Goal: Find specific page/section: Find specific page/section

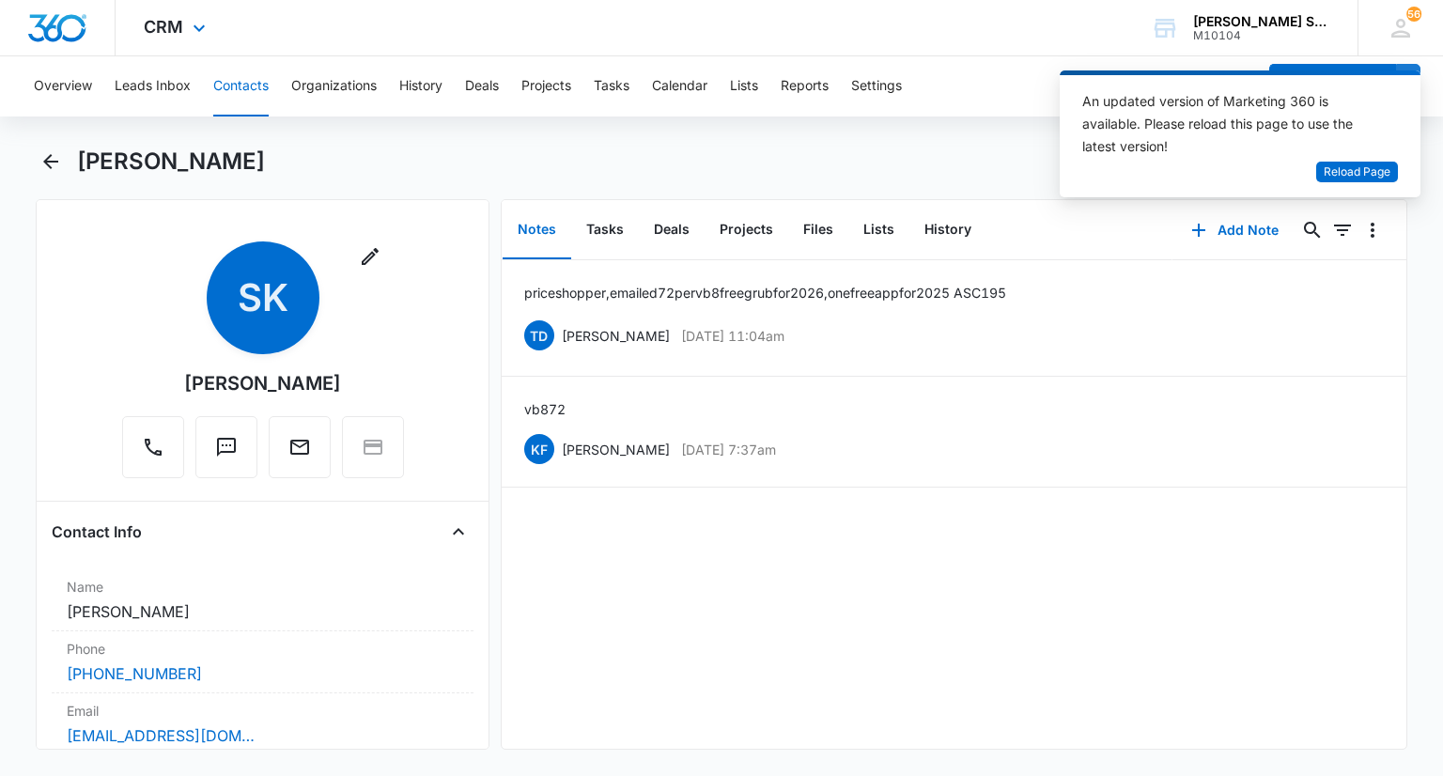
scroll to position [376, 0]
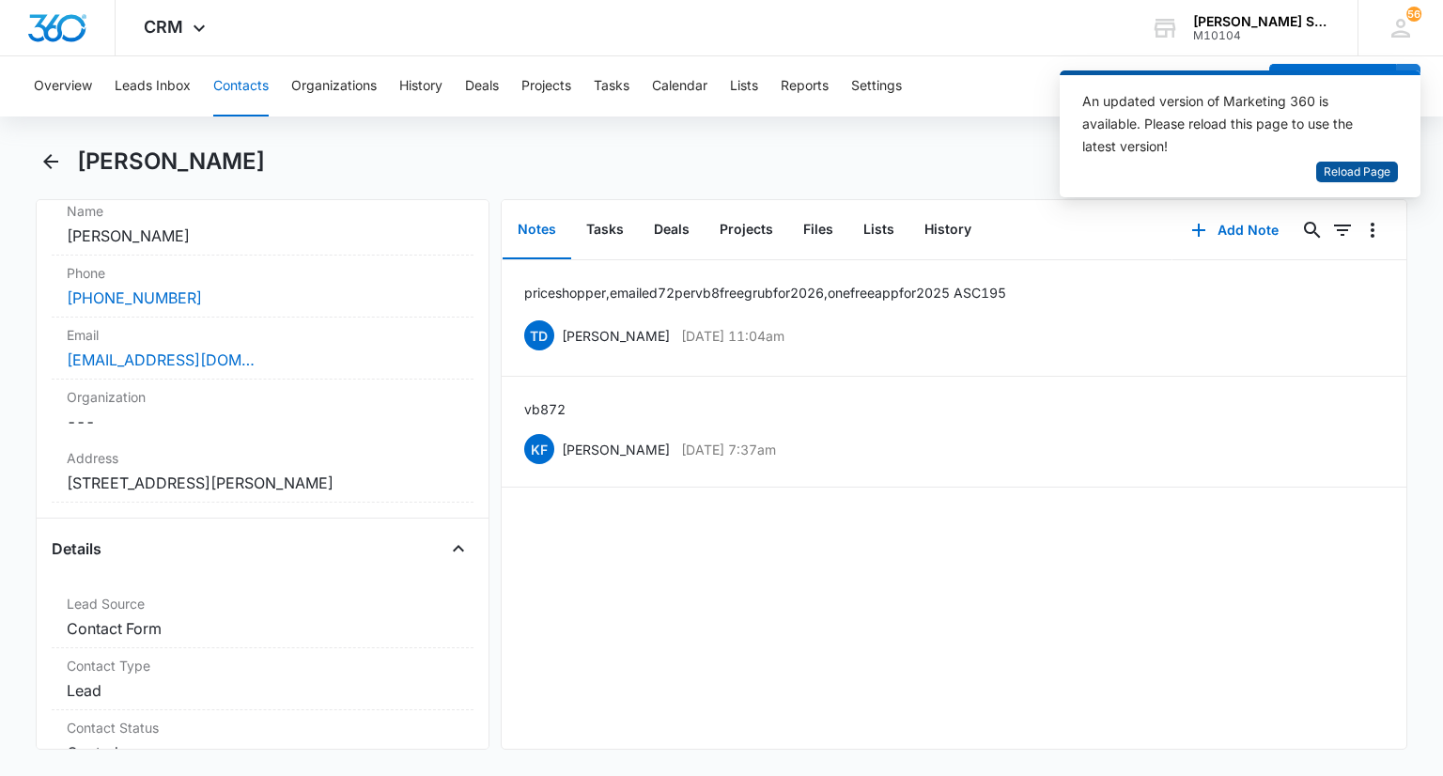
click at [1324, 166] on span "Reload Page" at bounding box center [1356, 172] width 67 height 18
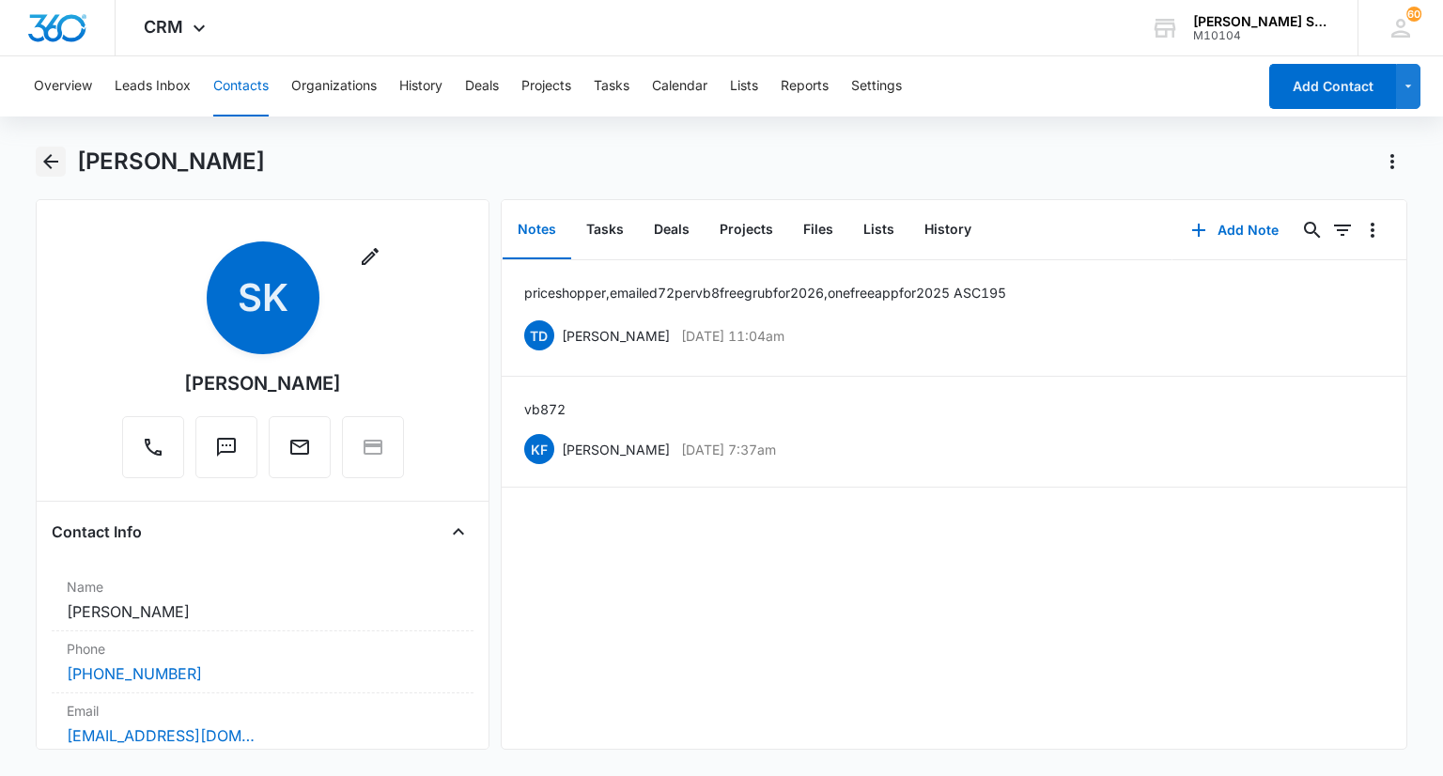
click at [52, 162] on icon "Back" at bounding box center [50, 161] width 15 height 15
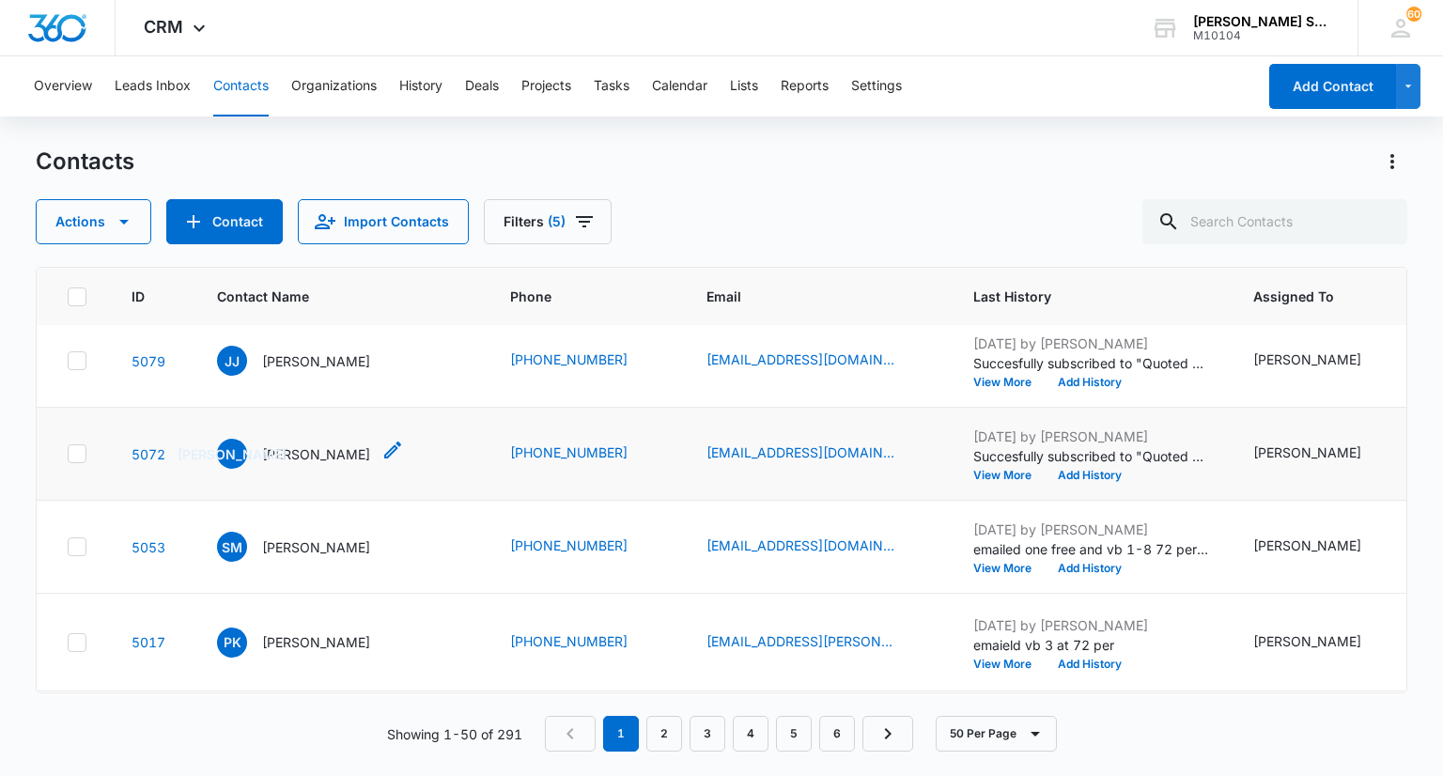
scroll to position [282, 0]
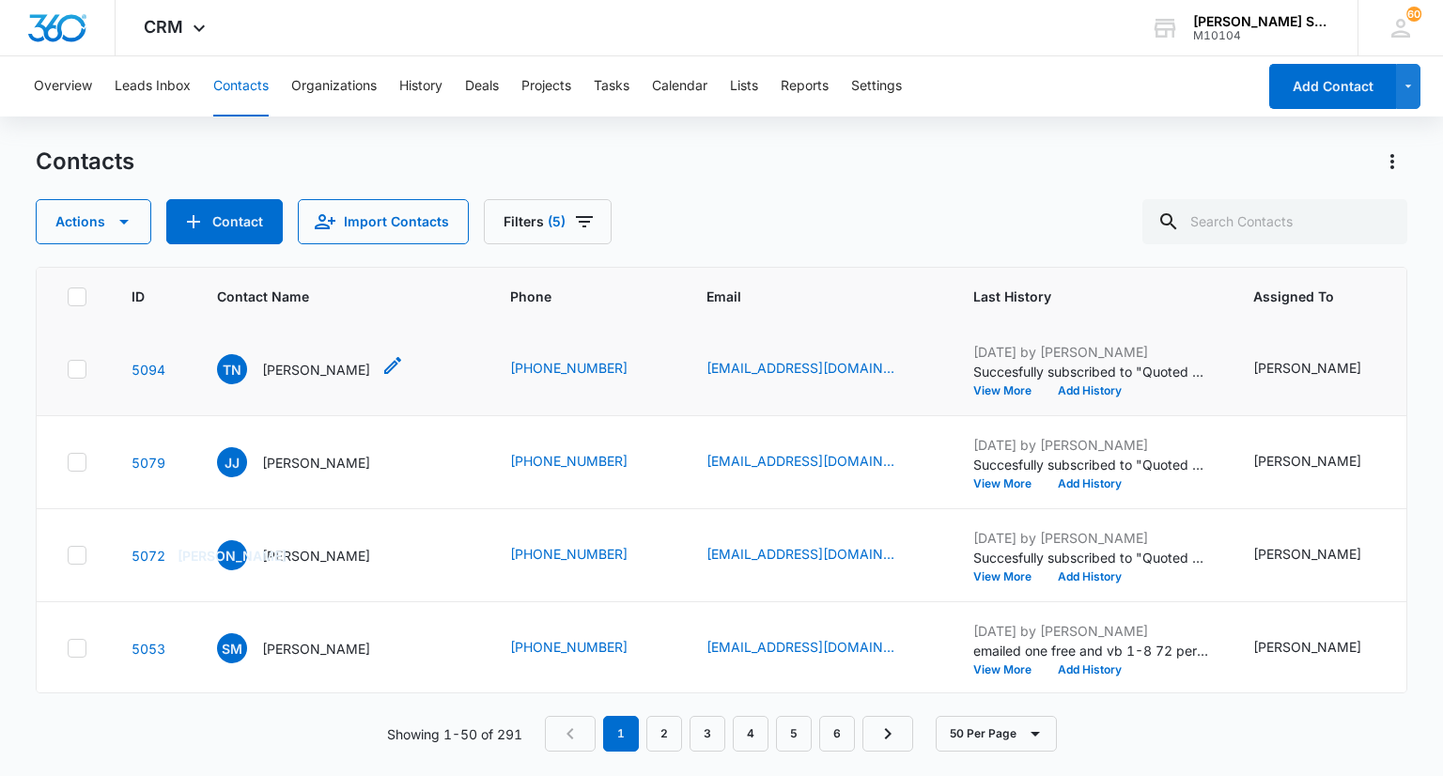
click at [307, 379] on p "Todd Nuccio" at bounding box center [316, 370] width 108 height 20
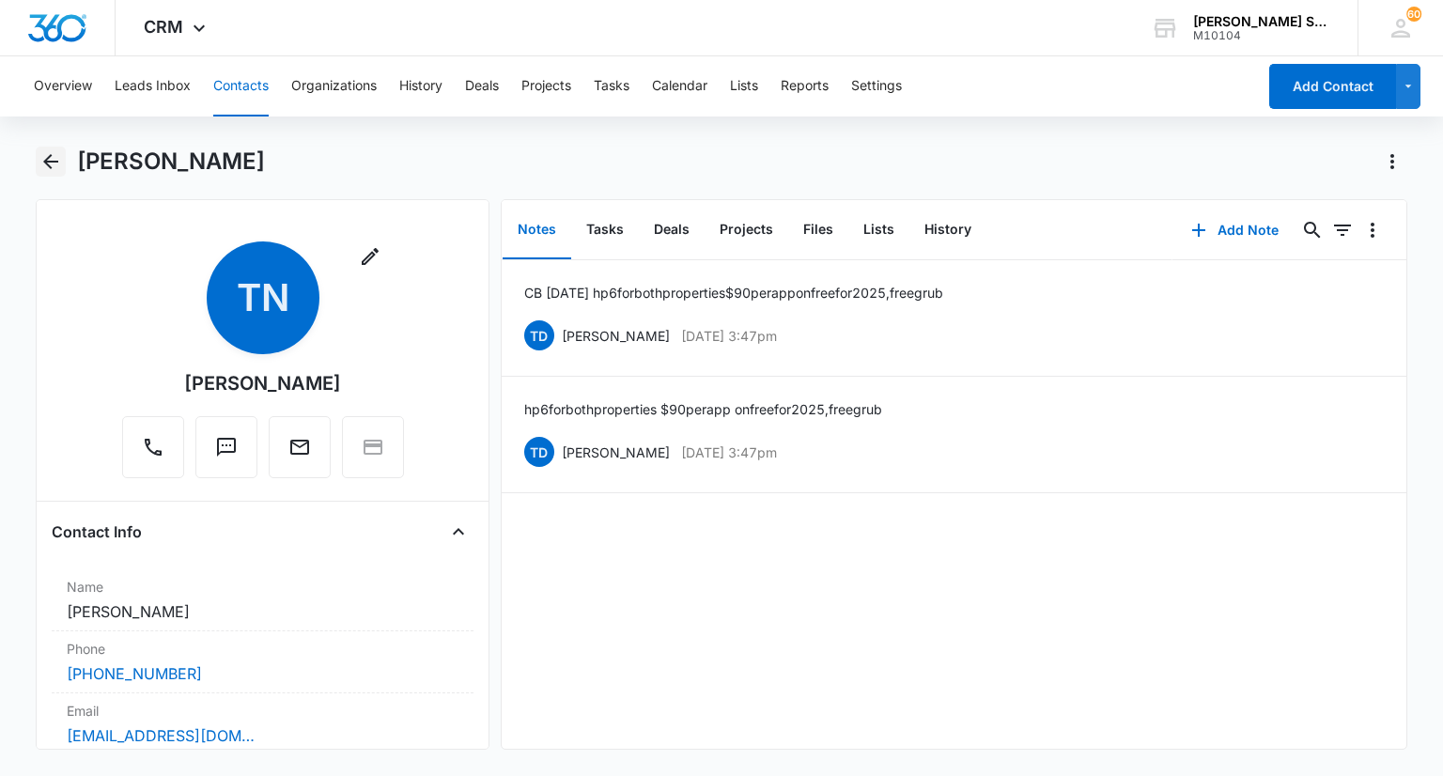
click at [39, 163] on icon "Back" at bounding box center [50, 161] width 23 height 23
